Goal: Book appointment/travel/reservation

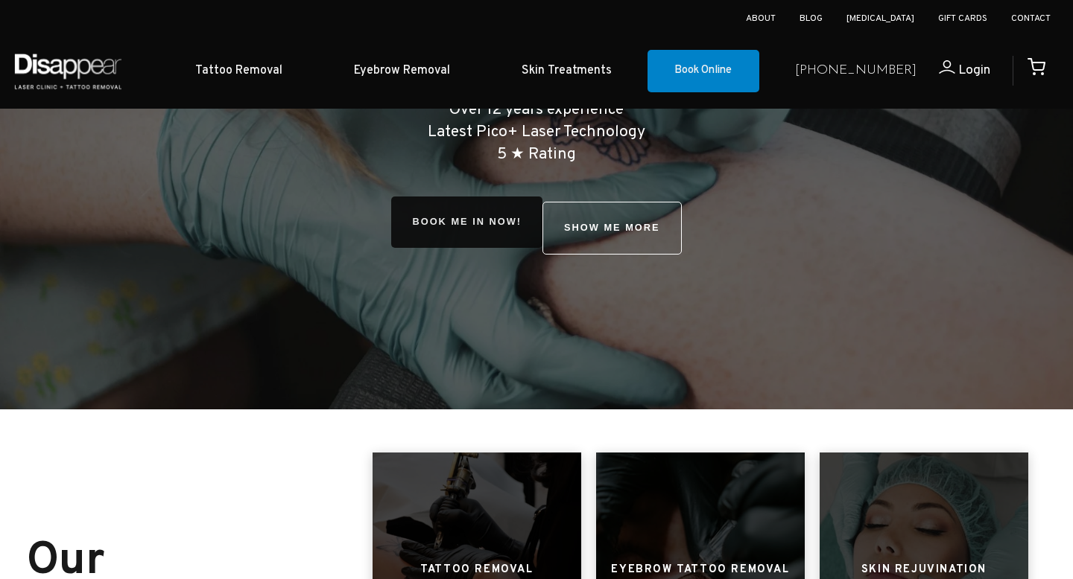
click at [508, 223] on link "BOOK ME IN NOW!" at bounding box center [466, 222] width 151 height 51
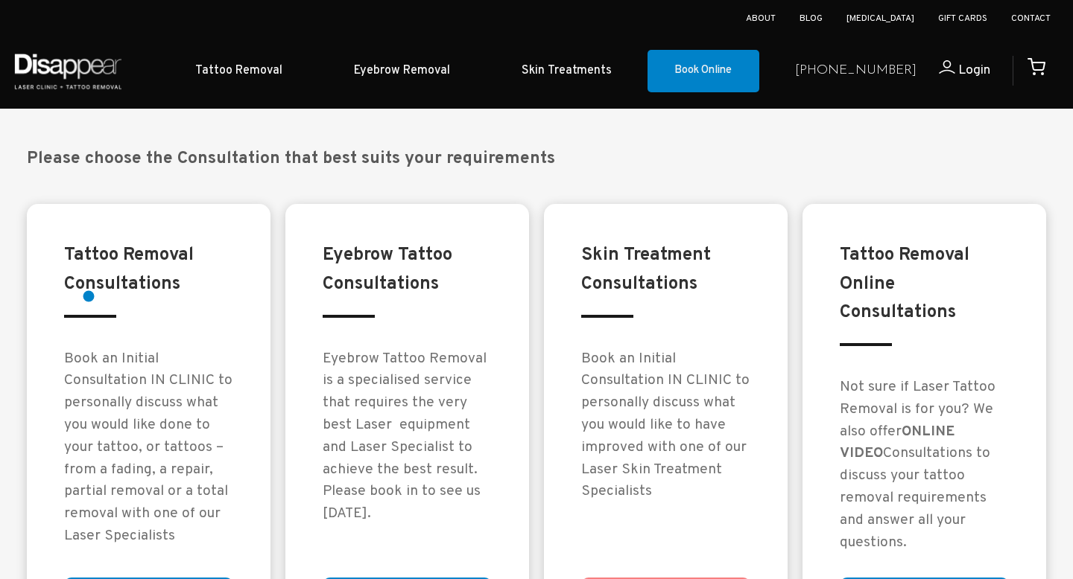
scroll to position [1226, 0]
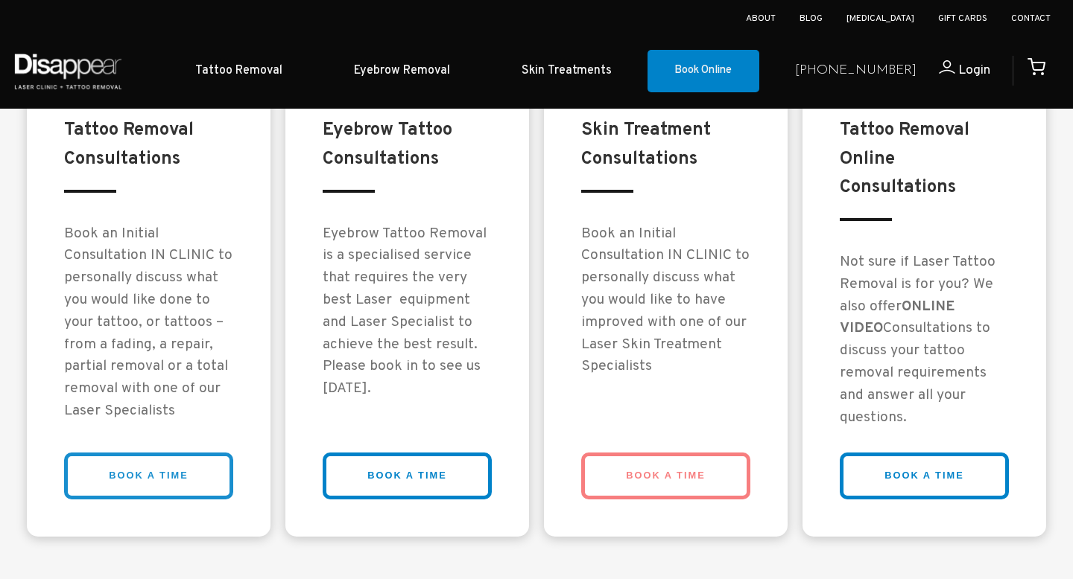
click at [130, 473] on link "BOOK A TIME" at bounding box center [148, 476] width 169 height 47
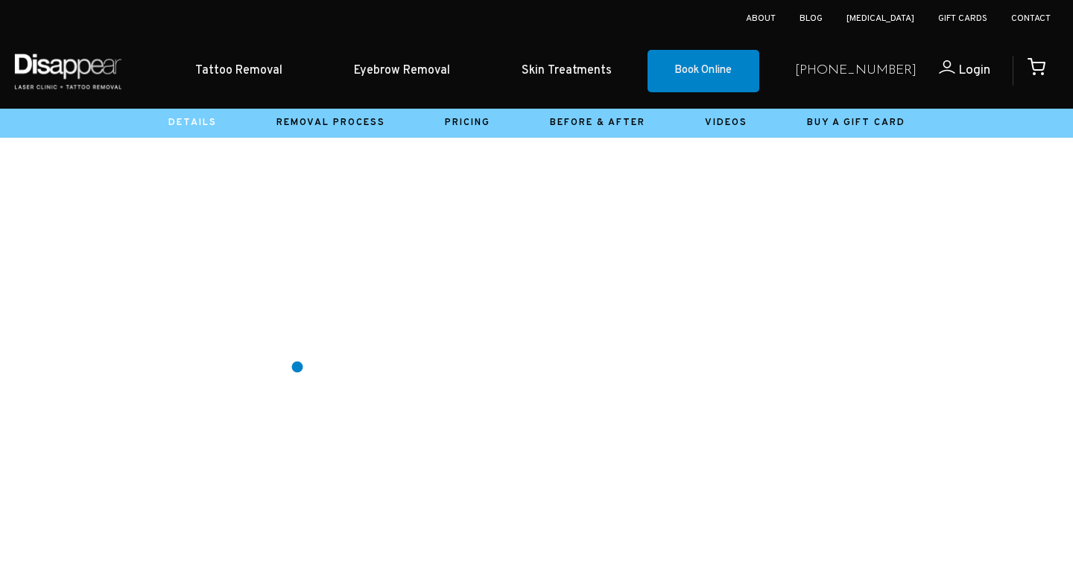
scroll to position [822, 0]
